Goal: Information Seeking & Learning: Understand process/instructions

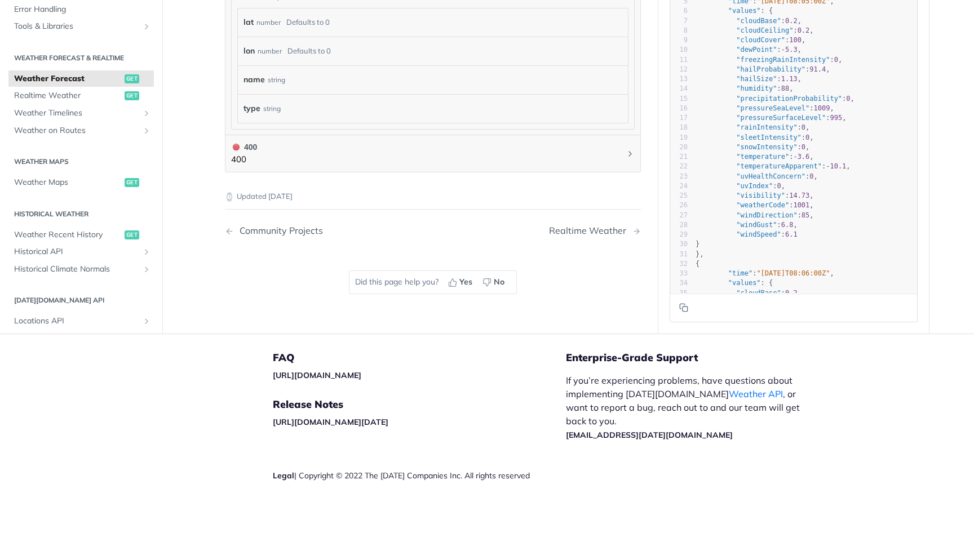
scroll to position [1112, 0]
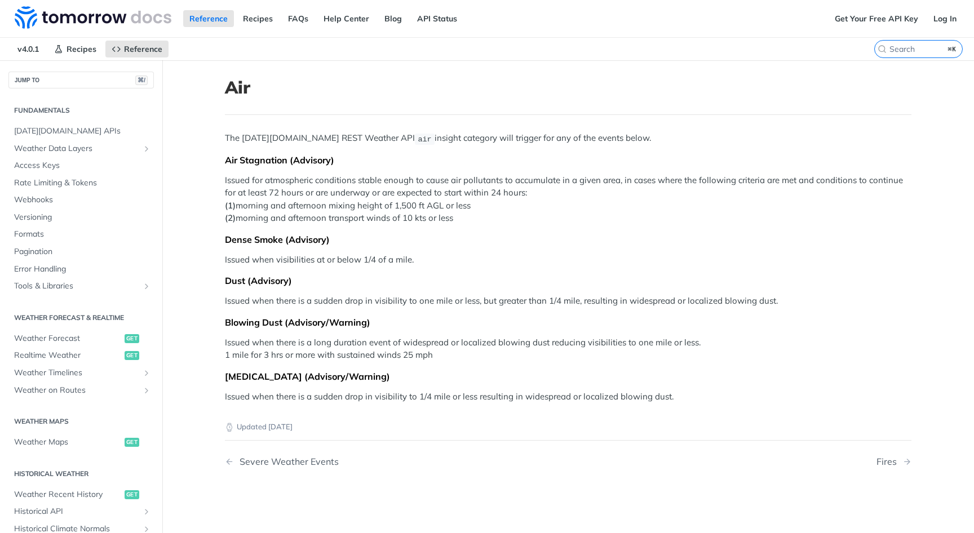
scroll to position [206, 0]
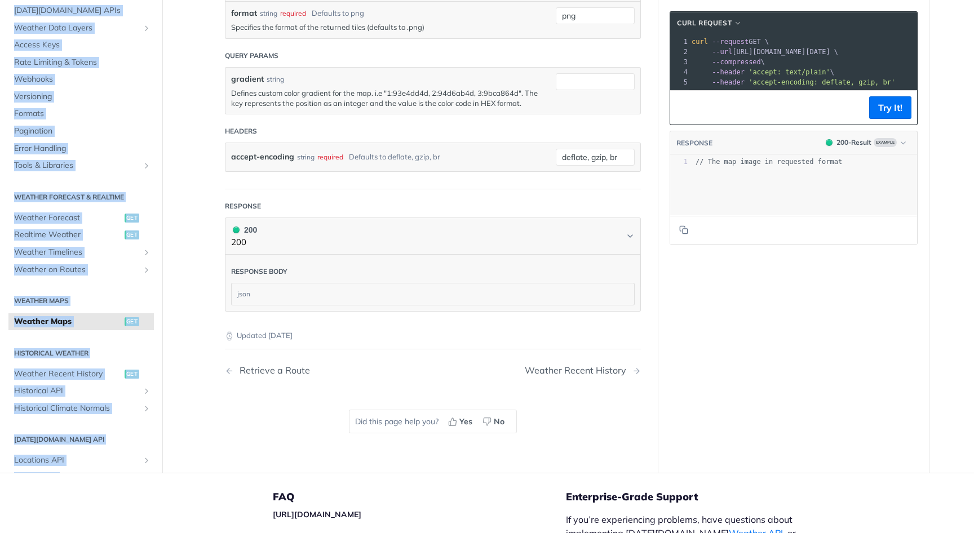
scroll to position [1546, 0]
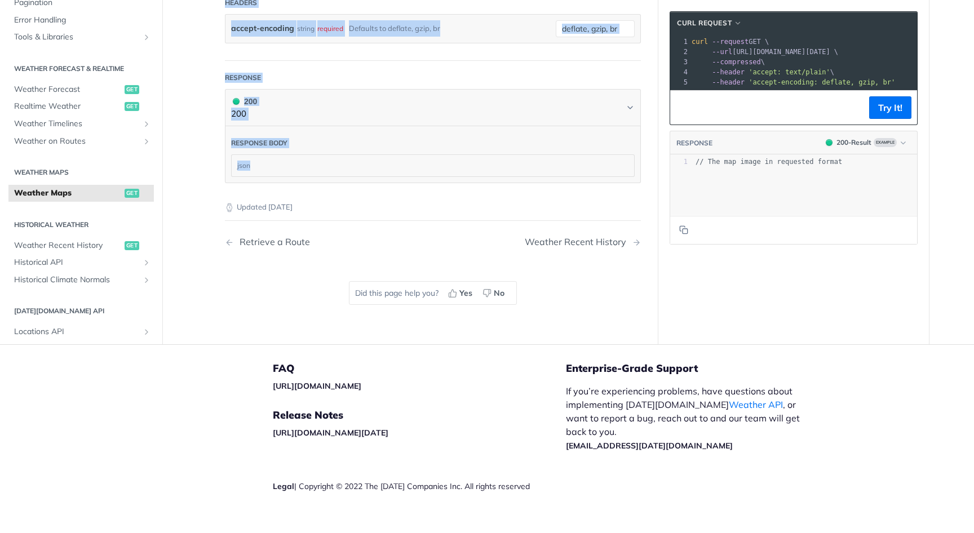
drag, startPoint x: 226, startPoint y: 88, endPoint x: 424, endPoint y: 201, distance: 227.7
copy article "Weather Maps get [URL][DOMAIN_NAME][DATE] /map/tile/ {zoom} / {x} / {y} / {fiel…"
click at [886, 105] on button "Try It!" at bounding box center [890, 107] width 42 height 23
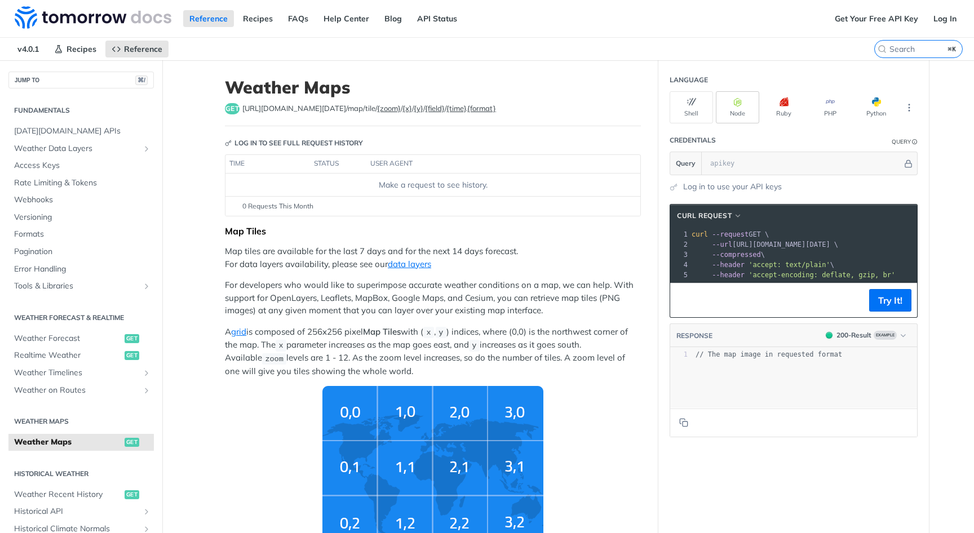
click at [733, 103] on icon "button" at bounding box center [737, 101] width 9 height 9
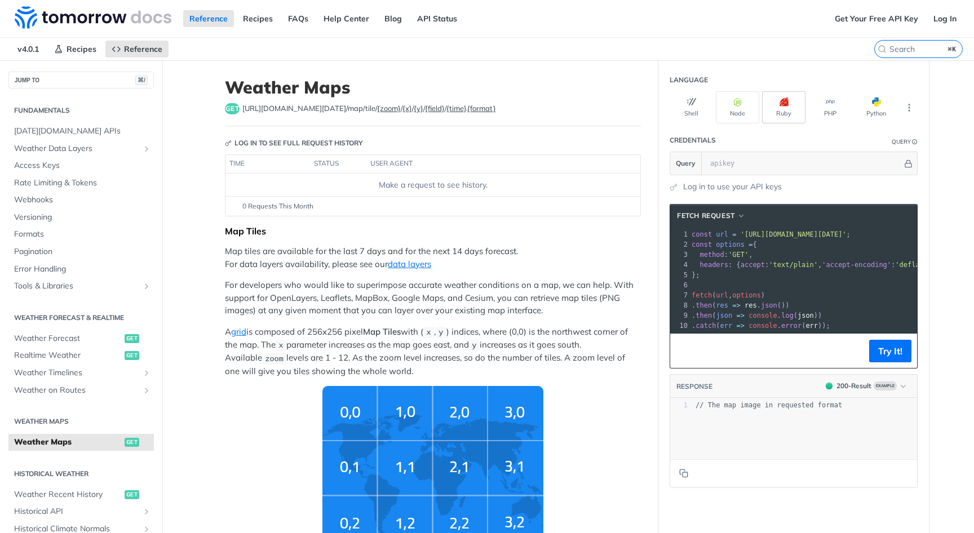
click at [780, 107] on button "Ruby" at bounding box center [783, 107] width 43 height 32
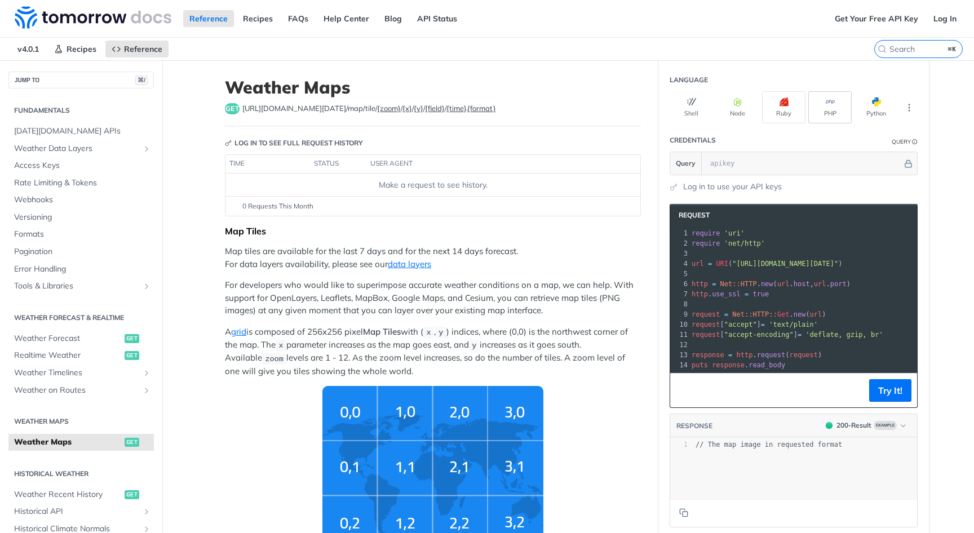
click at [813, 106] on button "PHP" at bounding box center [829, 107] width 43 height 32
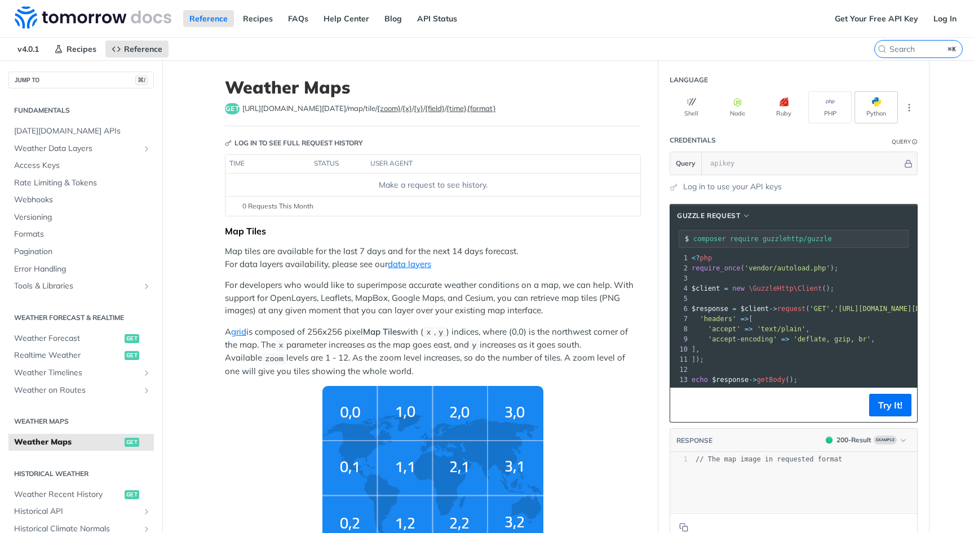
click at [877, 108] on button "Python" at bounding box center [875, 107] width 43 height 32
type input "python -m pip install requests"
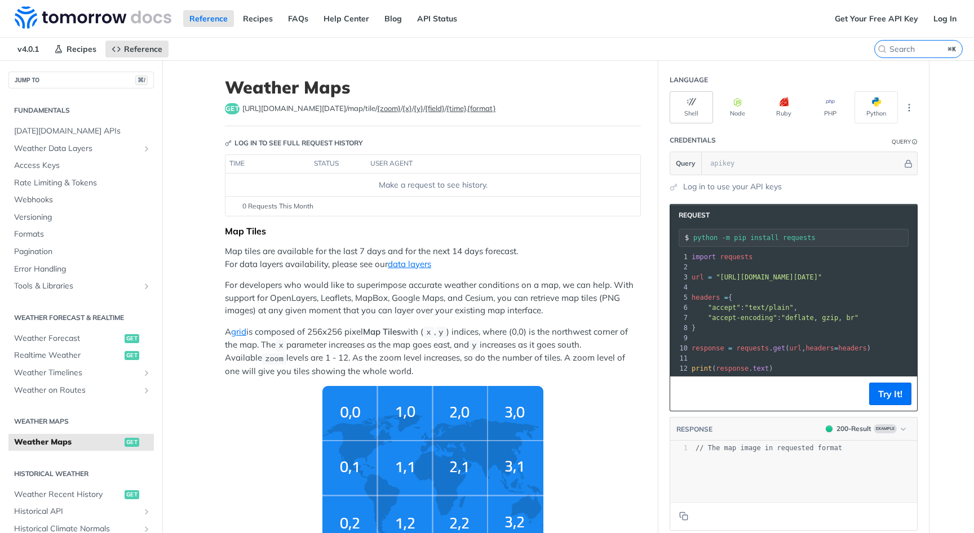
click at [698, 108] on button "Shell" at bounding box center [690, 107] width 43 height 32
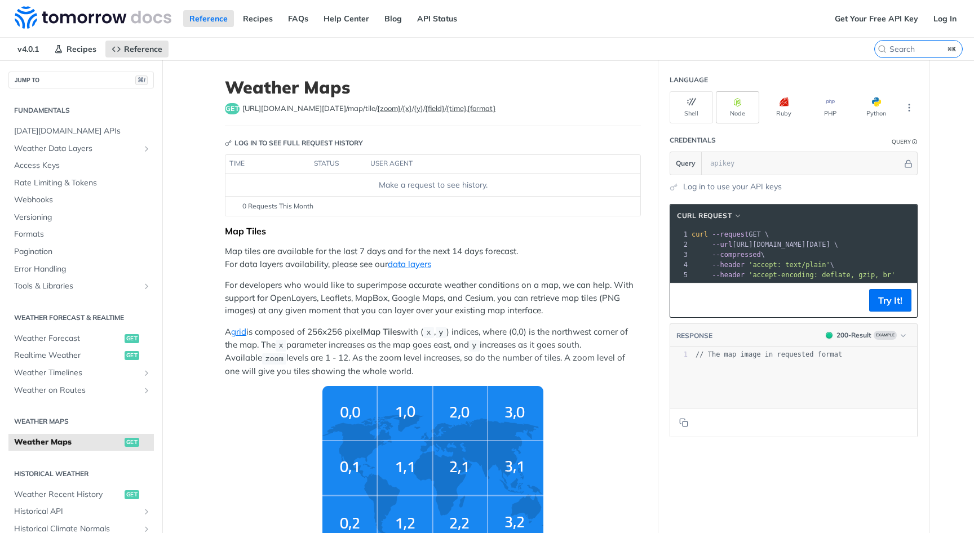
click at [726, 108] on button "Node" at bounding box center [737, 107] width 43 height 32
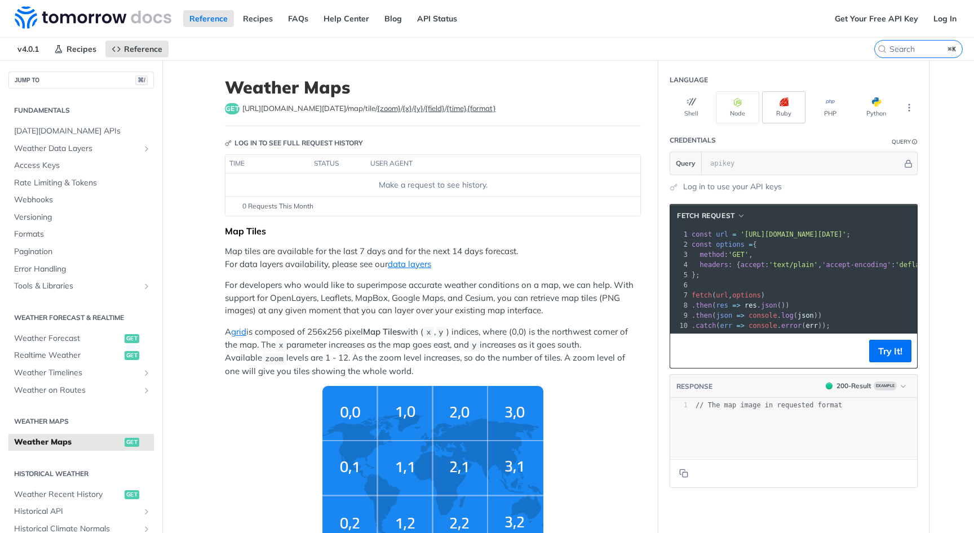
click at [776, 110] on button "Ruby" at bounding box center [783, 107] width 43 height 32
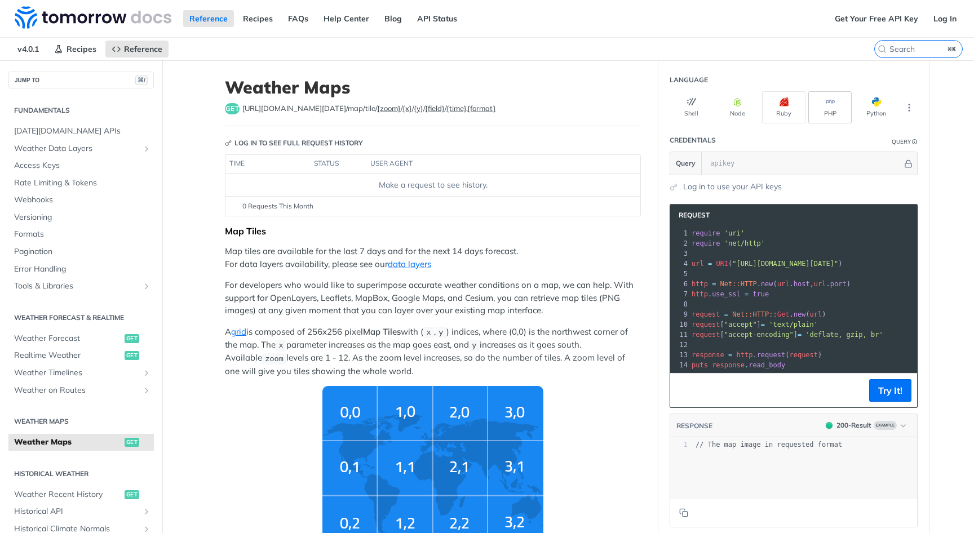
click at [840, 117] on button "PHP" at bounding box center [829, 107] width 43 height 32
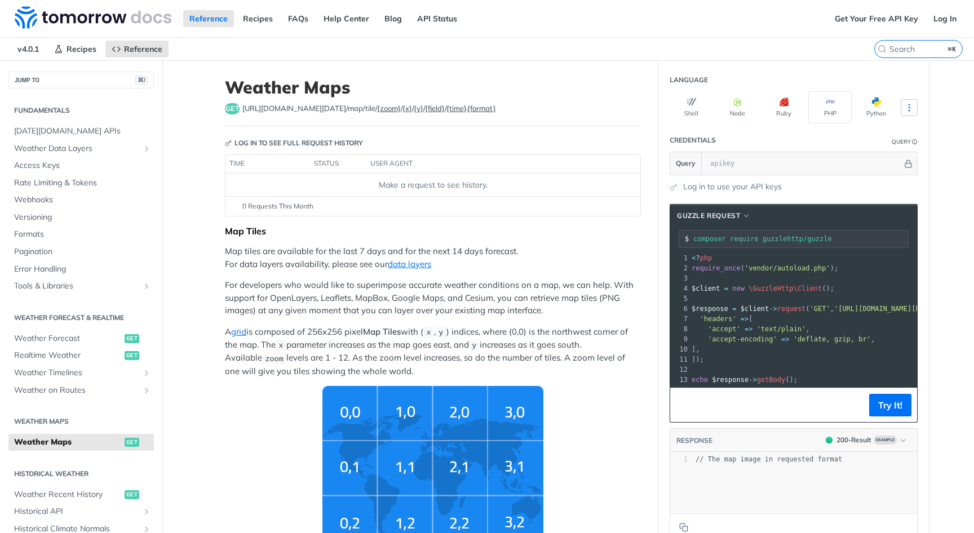
click at [911, 105] on icon "More ellipsis" at bounding box center [909, 108] width 10 height 10
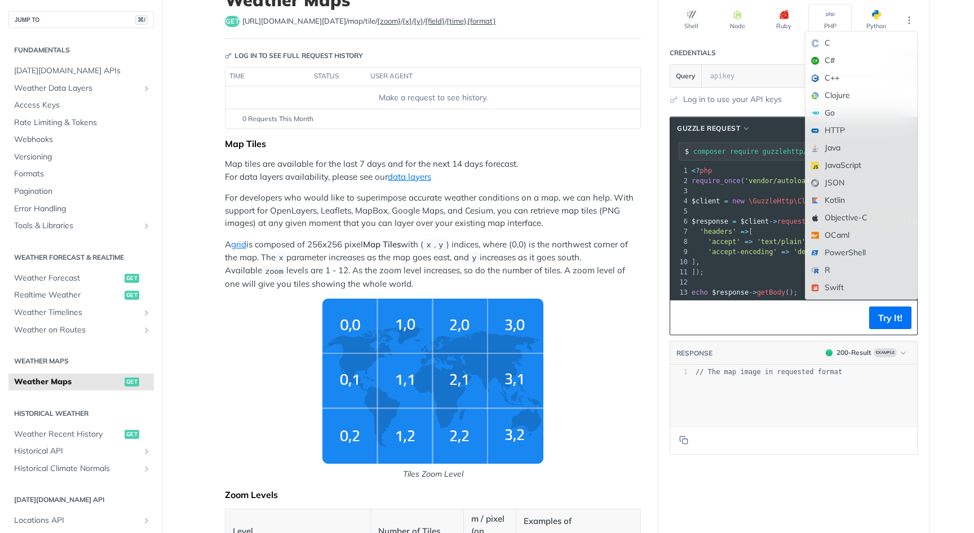
scroll to position [82, 0]
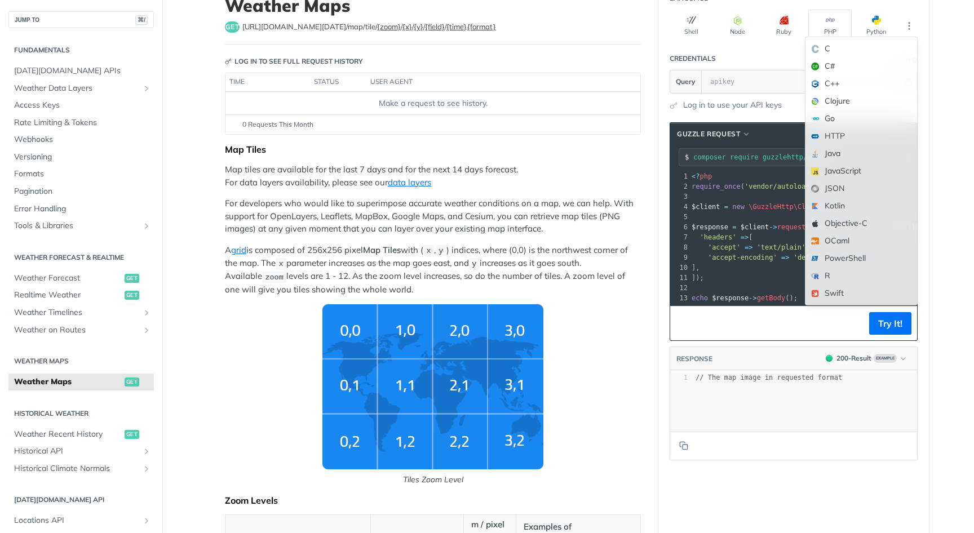
click at [658, 177] on section "Guzzle Request composer require guzzlehttp/guzzle xxxxxxxxxx 10 5 10 1 <? php 2…" at bounding box center [793, 291] width 270 height 361
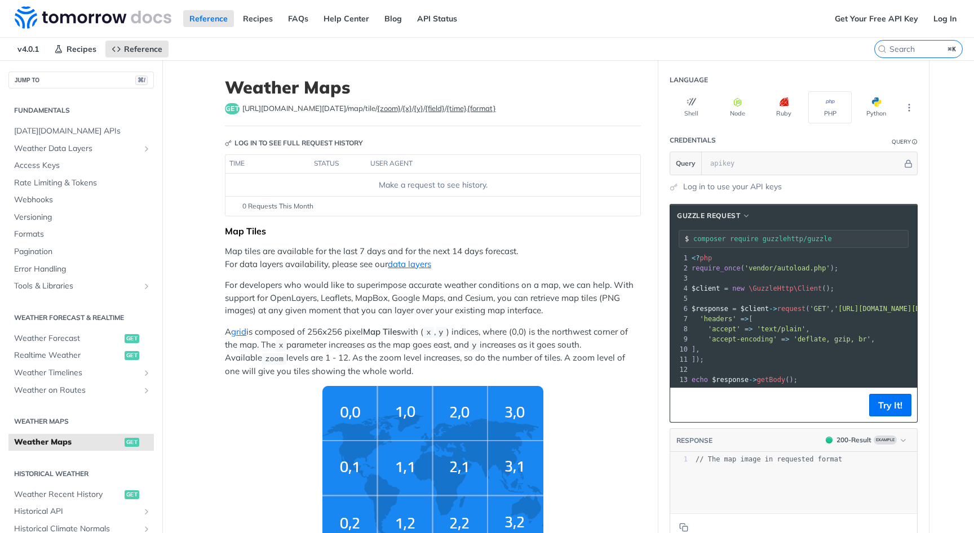
scroll to position [0, 0]
drag, startPoint x: 215, startPoint y: 82, endPoint x: 526, endPoint y: 367, distance: 422.0
copy article "Weather Maps get [URL][DOMAIN_NAME][DATE] /map/tile/ {zoom} / {x} / {y} / {fiel…"
